Goal: Transaction & Acquisition: Subscribe to service/newsletter

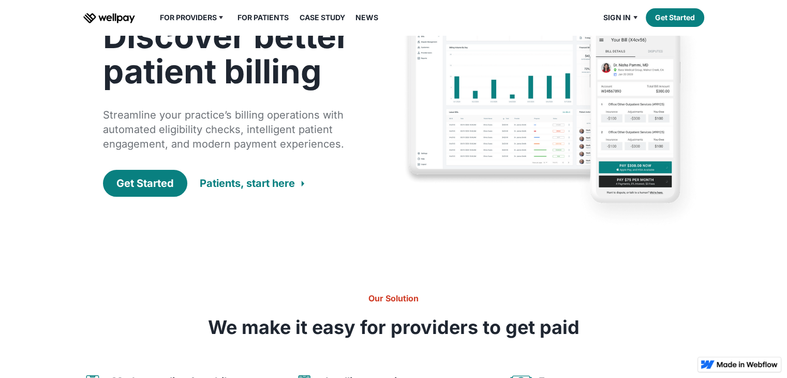
scroll to position [46, 0]
click at [186, 55] on link "Pricing" at bounding box center [198, 56] width 62 height 19
click at [184, 61] on link "Pricing" at bounding box center [198, 56] width 62 height 19
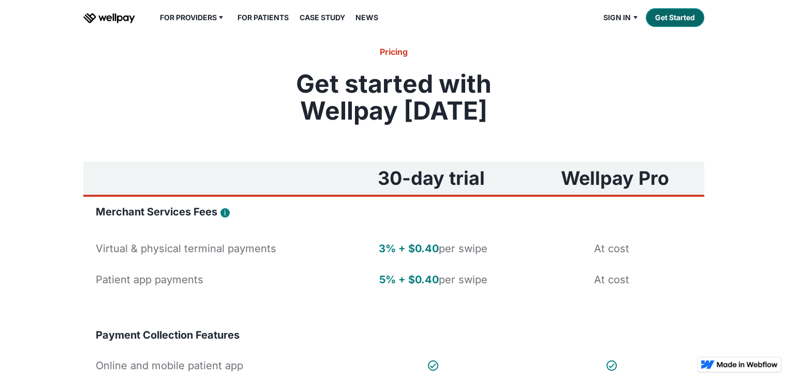
click at [676, 19] on link "Get Started" at bounding box center [675, 17] width 59 height 19
click at [677, 14] on link "Get Started" at bounding box center [675, 17] width 59 height 19
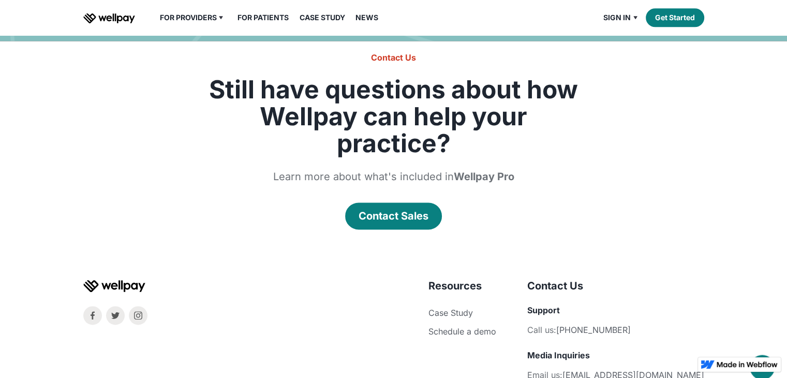
scroll to position [1301, 0]
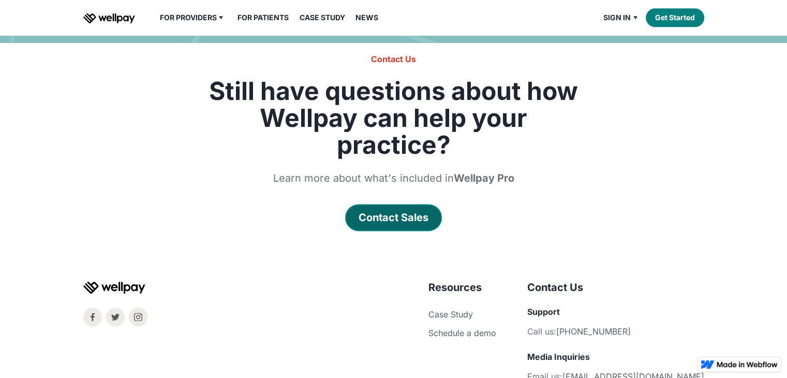
click at [396, 210] on div "Contact Sales" at bounding box center [394, 217] width 70 height 14
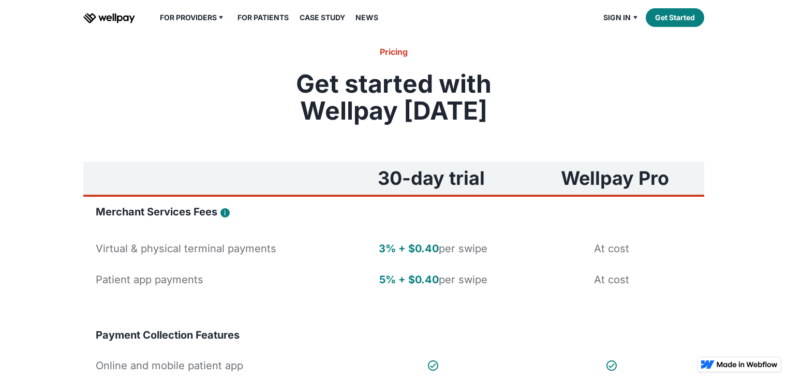
scroll to position [1301, 0]
